Goal: Navigation & Orientation: Find specific page/section

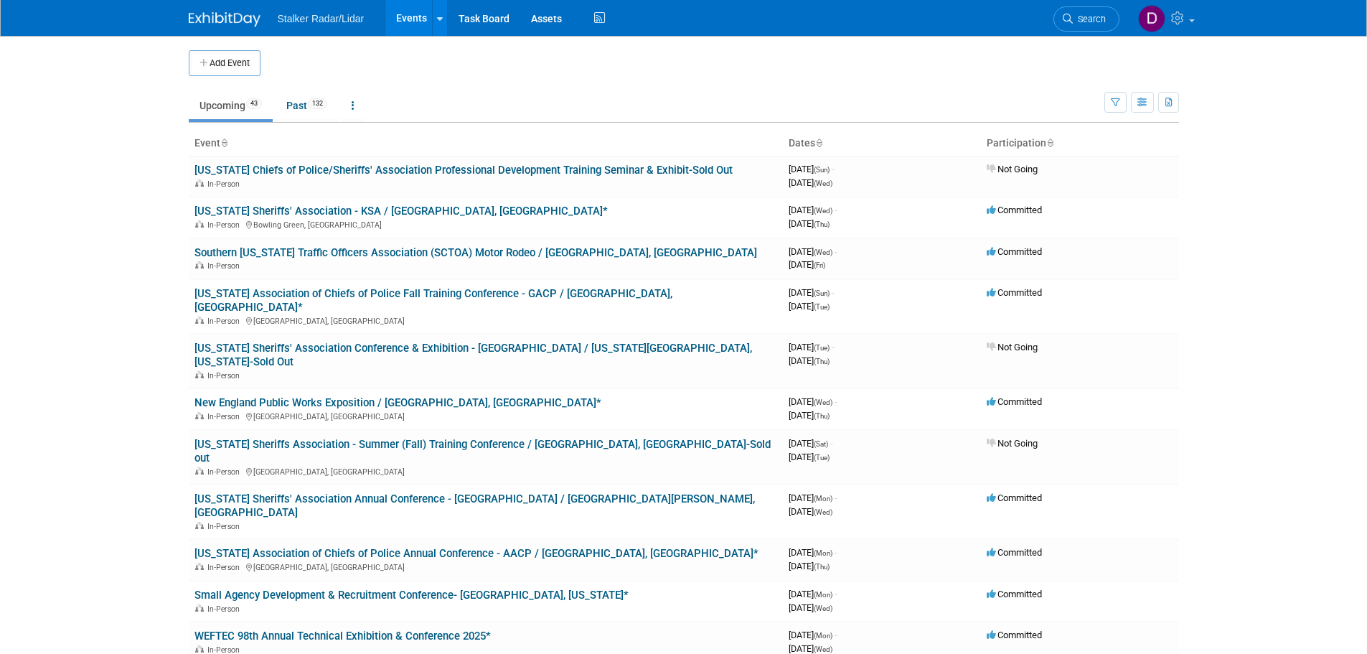
click at [1102, 102] on ul "Upcoming 43 Past 132 All Events 175 Past and Upcoming Grouped Annually Events g…" at bounding box center [647, 106] width 916 height 32
click at [1111, 99] on icon "button" at bounding box center [1115, 102] width 9 height 9
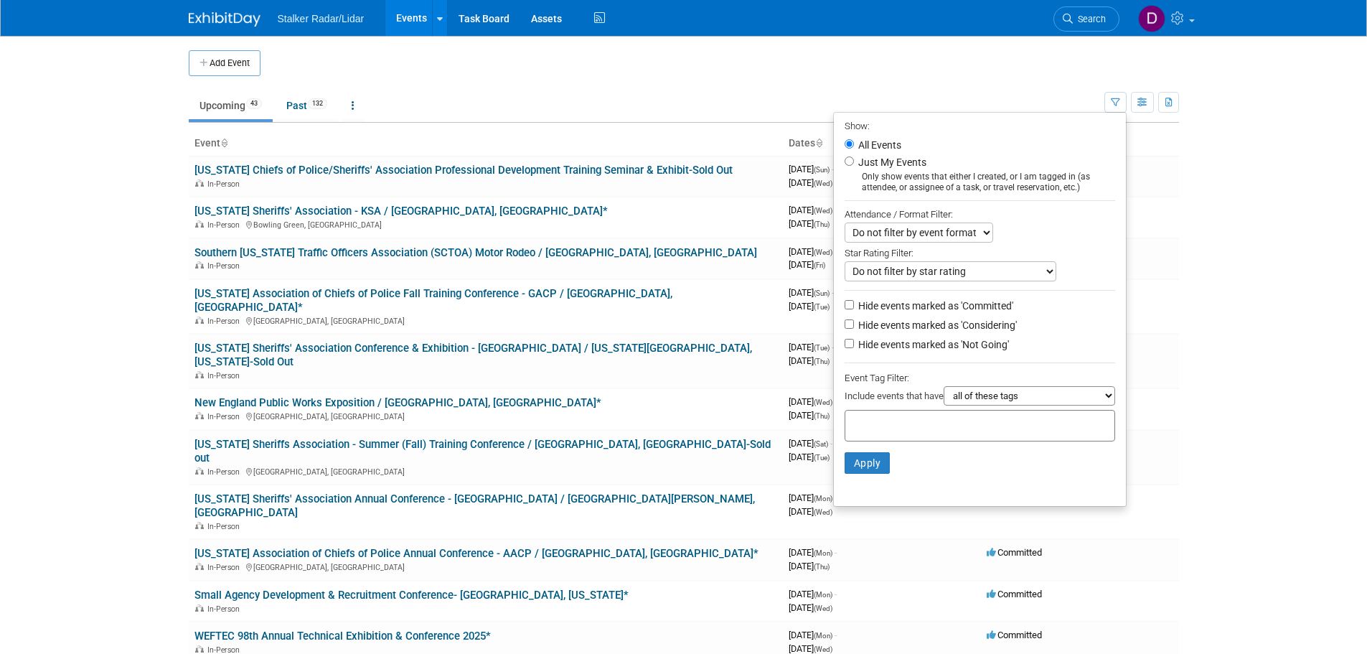
click at [893, 171] on li "Just My Events Only show events that either I created, or I am tagged in (as at…" at bounding box center [980, 173] width 292 height 39
click at [880, 155] on li "Just My Events Only show events that either I created, or I am tagged in (as at…" at bounding box center [980, 173] width 292 height 39
click at [857, 162] on label "Just My Events" at bounding box center [890, 162] width 71 height 14
click at [854, 162] on input "Just My Events" at bounding box center [848, 160] width 9 height 9
radio input "true"
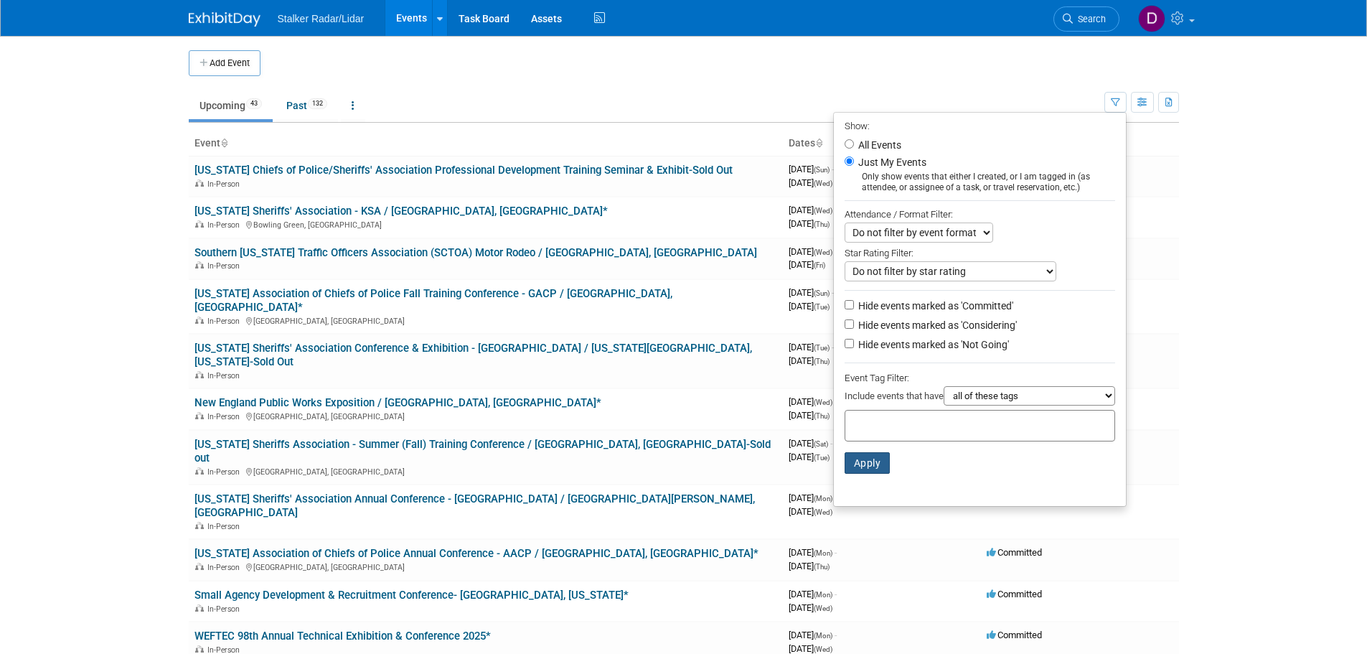
click at [873, 466] on button "Apply" at bounding box center [867, 463] width 46 height 22
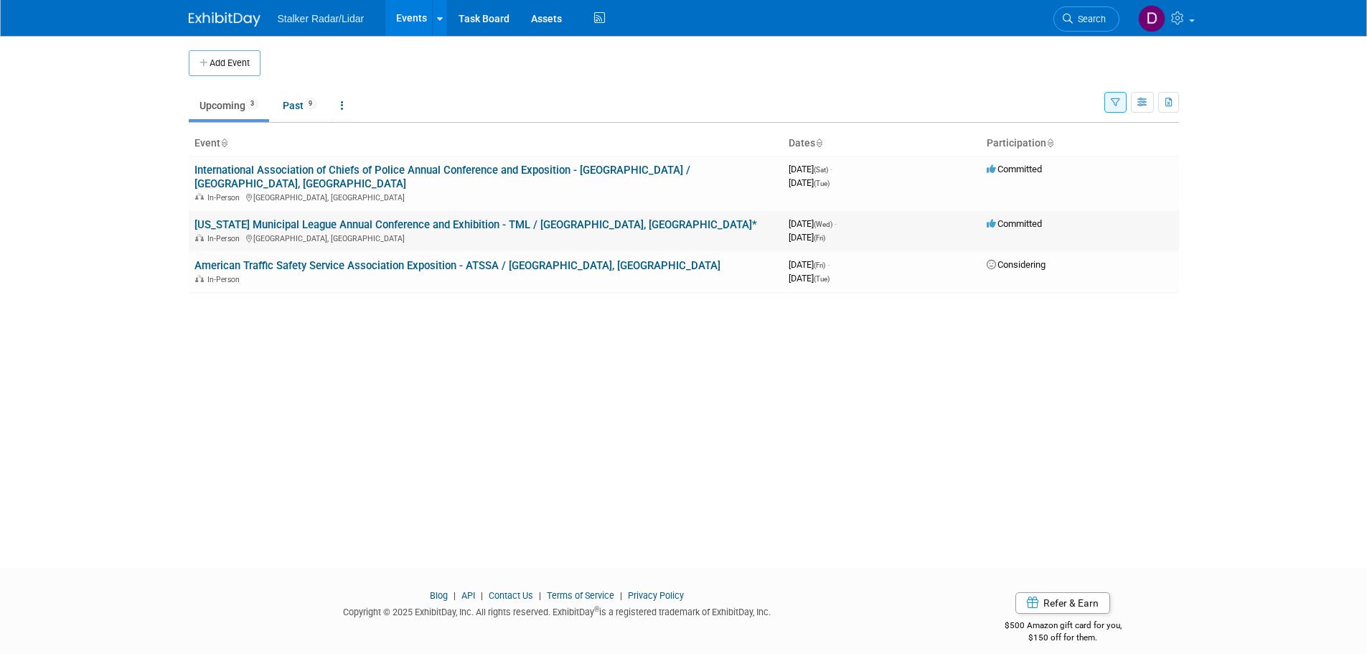
click at [398, 218] on link "[US_STATE] Municipal League Annual Conference and Exhibition - TML / [GEOGRAPHI…" at bounding box center [475, 224] width 563 height 13
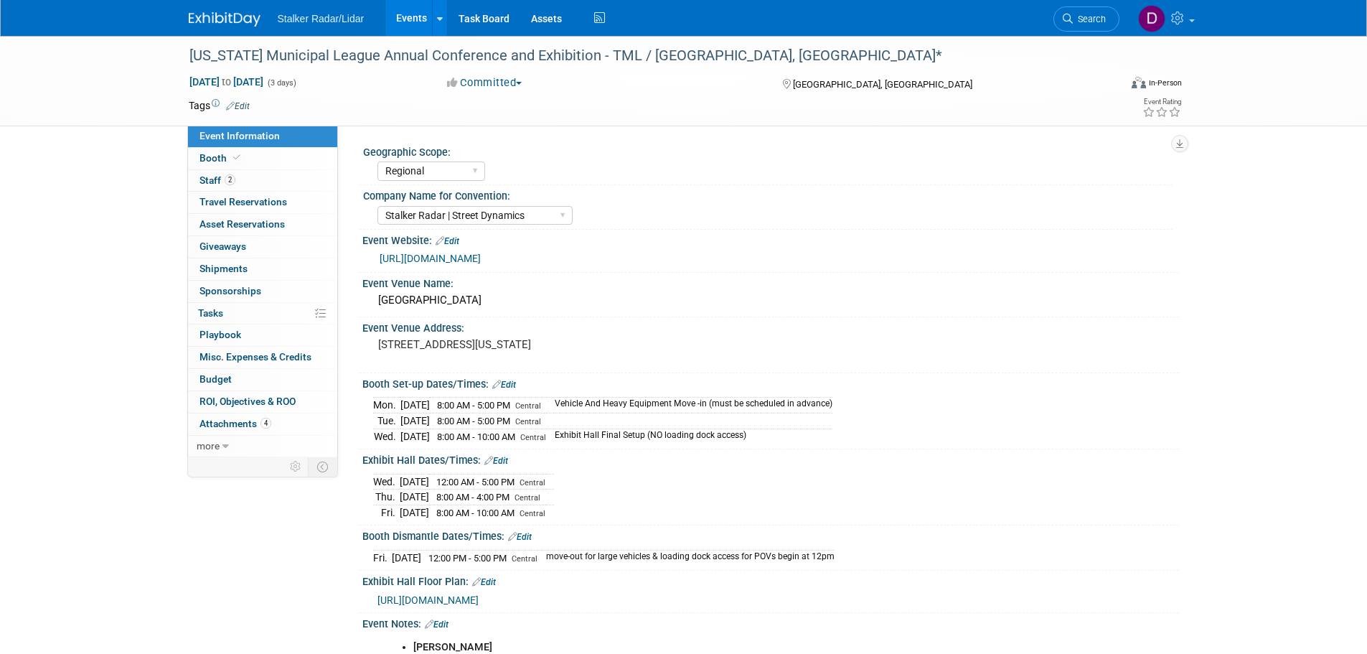
select select "Regional"
select select "Stalker Radar | Street Dynamics"
click at [418, 260] on link "[URL][DOMAIN_NAME]" at bounding box center [430, 258] width 101 height 11
